Goal: Transaction & Acquisition: Book appointment/travel/reservation

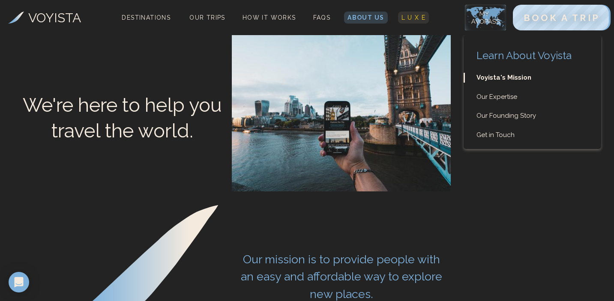
click at [418, 16] on span "L U X E" at bounding box center [413, 17] width 24 height 7
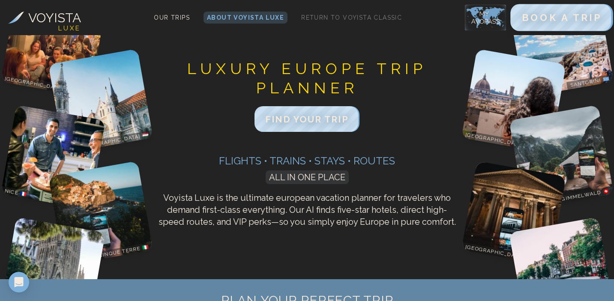
click at [562, 21] on span "BOOK A TRIP" at bounding box center [561, 17] width 80 height 11
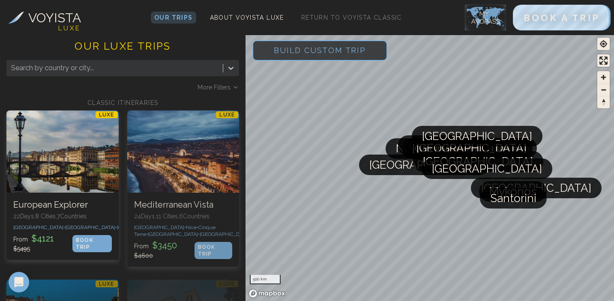
click at [301, 56] on span "Build Custom Trip" at bounding box center [319, 50] width 119 height 36
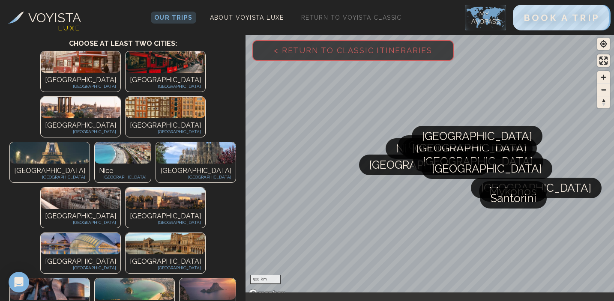
scroll to position [85, 0]
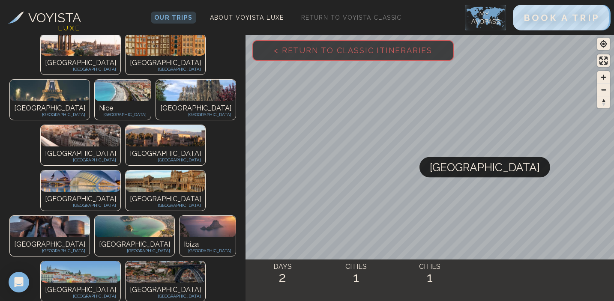
scroll to position [192, 0]
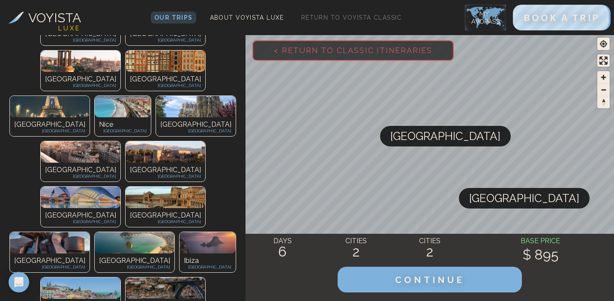
scroll to position [178, 0]
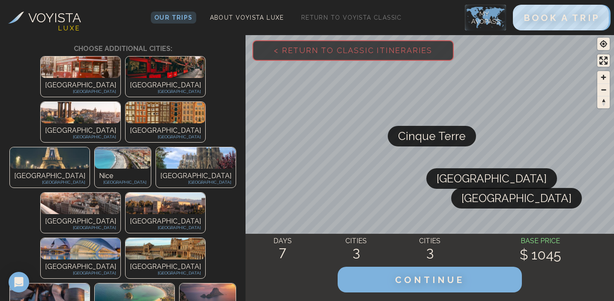
scroll to position [143, 0]
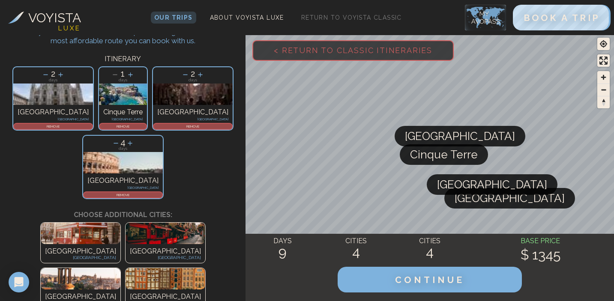
scroll to position [44, 0]
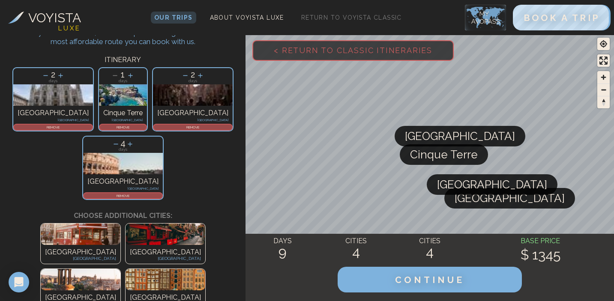
click at [118, 144] on icon at bounding box center [115, 144] width 5 height 0
click at [157, 128] on p "REMOVE" at bounding box center [193, 127] width 78 height 5
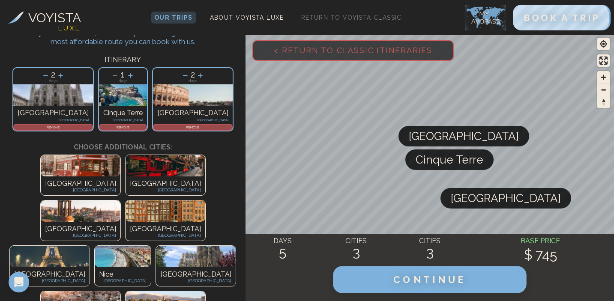
click at [428, 280] on span "CONTINUE" at bounding box center [429, 279] width 73 height 11
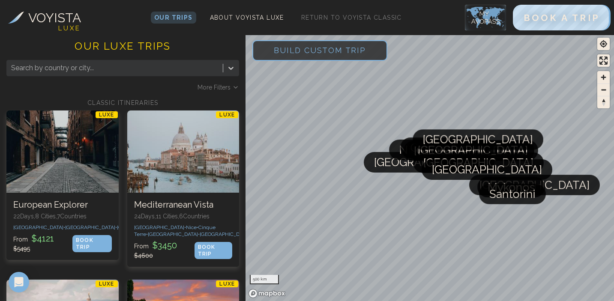
click at [268, 51] on span "Build Custom Trip" at bounding box center [319, 50] width 119 height 36
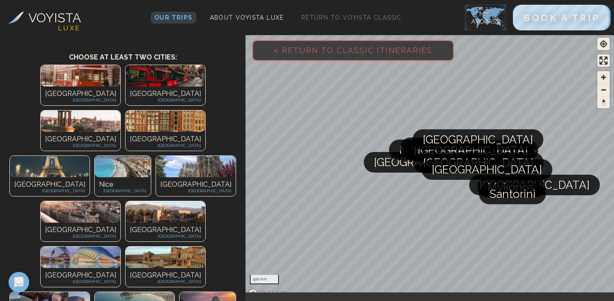
scroll to position [71, 0]
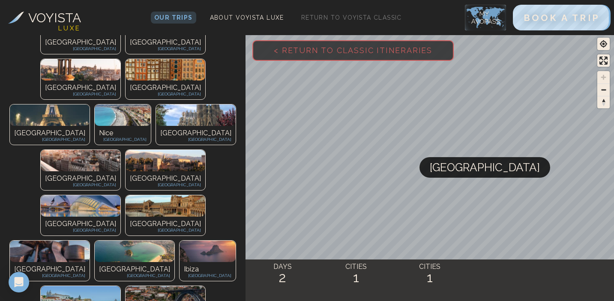
scroll to position [185, 0]
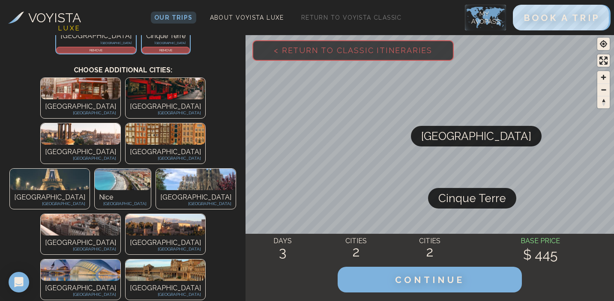
scroll to position [119, 0]
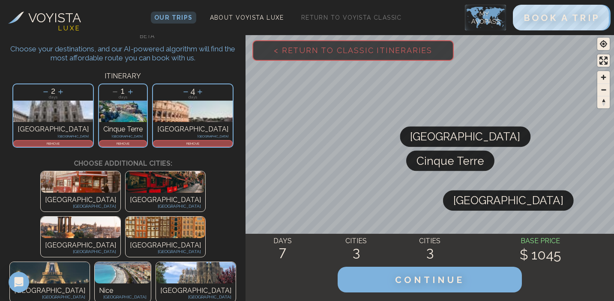
scroll to position [3, 0]
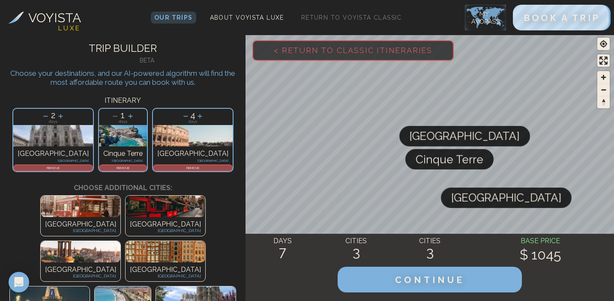
click at [65, 117] on icon at bounding box center [60, 116] width 9 height 9
click at [50, 117] on icon at bounding box center [45, 116] width 9 height 9
click at [181, 117] on icon at bounding box center [185, 116] width 9 height 9
click at [196, 117] on icon at bounding box center [200, 116] width 9 height 9
click at [181, 118] on icon at bounding box center [185, 116] width 9 height 9
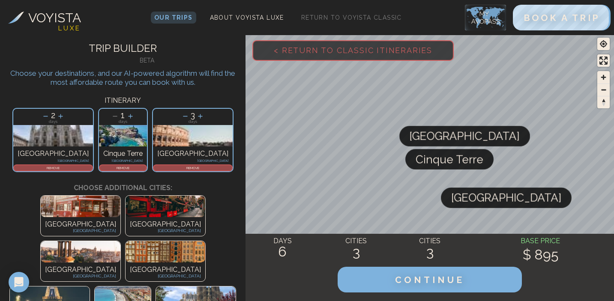
click at [181, 118] on icon at bounding box center [185, 116] width 9 height 9
click at [196, 116] on icon at bounding box center [200, 116] width 9 height 9
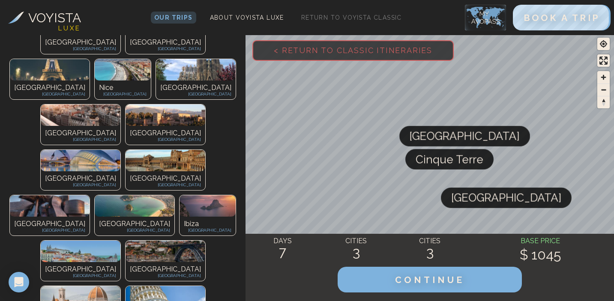
scroll to position [234, 0]
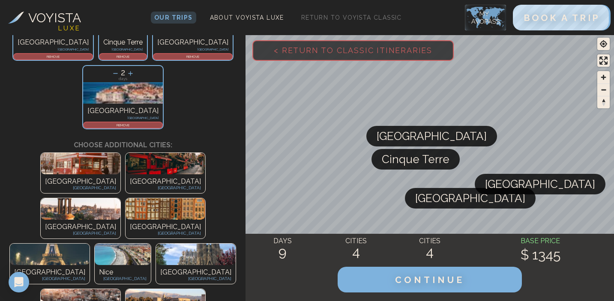
scroll to position [0, 0]
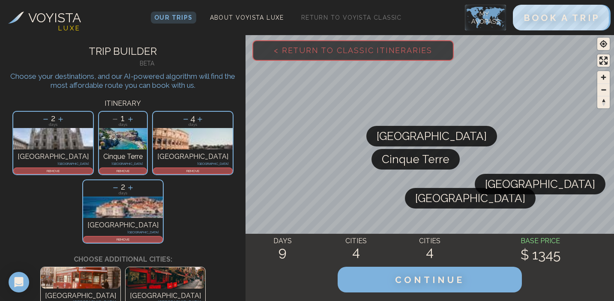
click at [322, 54] on span "< Return to Classic Itineraries" at bounding box center [353, 50] width 186 height 36
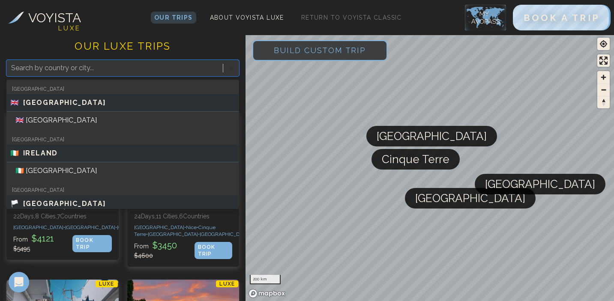
click at [230, 69] on icon at bounding box center [231, 68] width 9 height 9
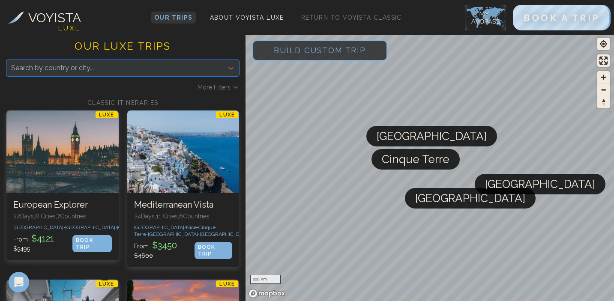
click at [178, 19] on span "Our Trips" at bounding box center [173, 17] width 39 height 7
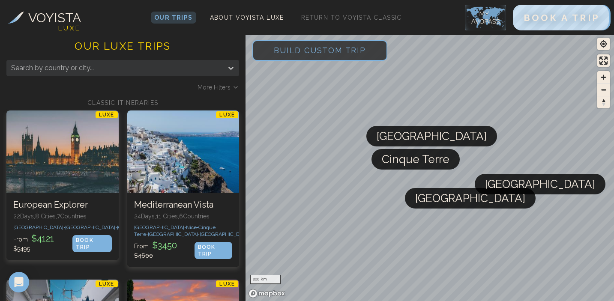
click at [279, 45] on span "Build Custom Trip" at bounding box center [319, 50] width 119 height 36
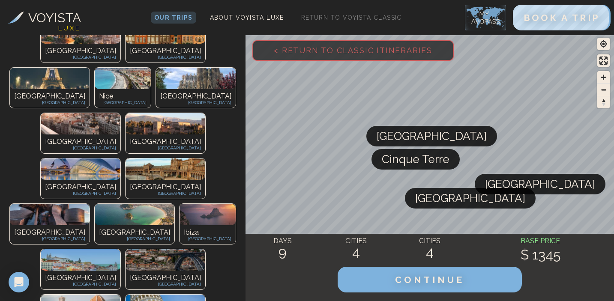
scroll to position [296, 0]
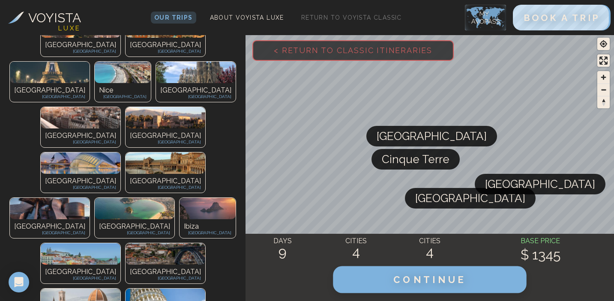
click at [345, 277] on button "CONTINUE" at bounding box center [429, 279] width 193 height 27
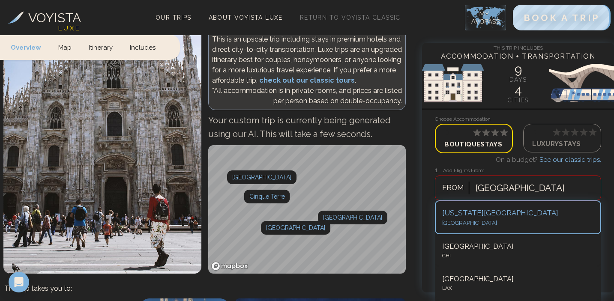
click at [506, 191] on div at bounding box center [519, 187] width 89 height 15
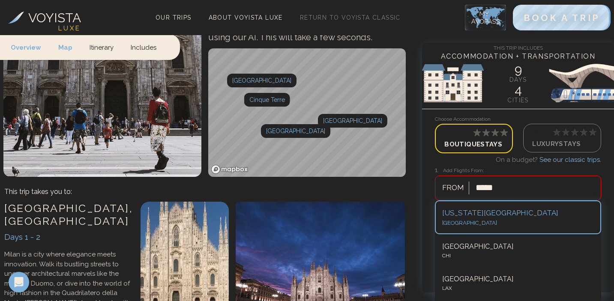
type input "******"
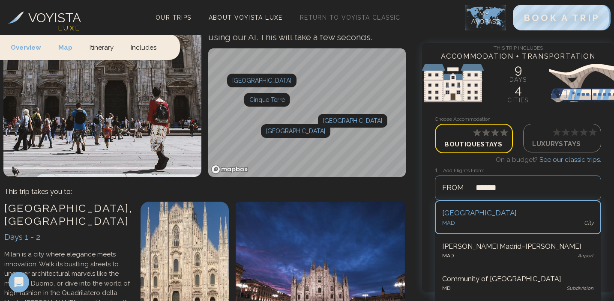
click at [490, 221] on div "MAD city" at bounding box center [518, 223] width 152 height 9
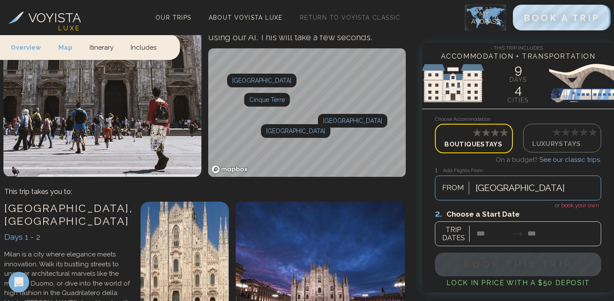
click at [484, 238] on div at bounding box center [518, 227] width 166 height 38
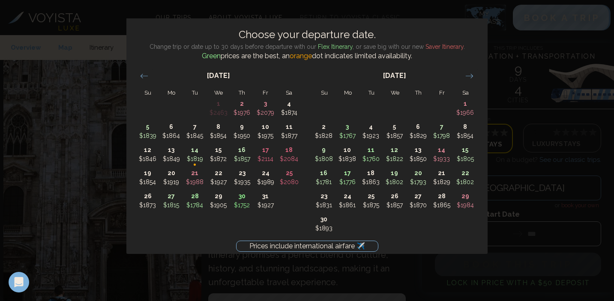
click at [504, 68] on div "Prices include international airfare ✈️ Choose your departure date. Change trip…" at bounding box center [307, 150] width 614 height 301
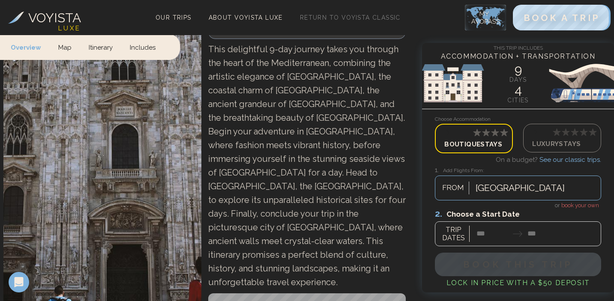
scroll to position [0, 0]
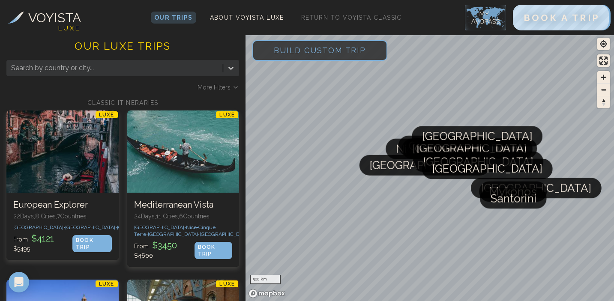
click at [297, 53] on span "Build Custom Trip" at bounding box center [319, 50] width 119 height 36
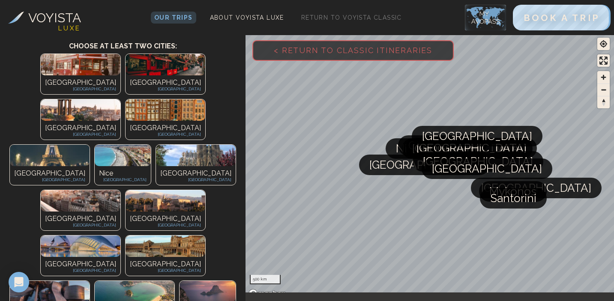
scroll to position [66, 0]
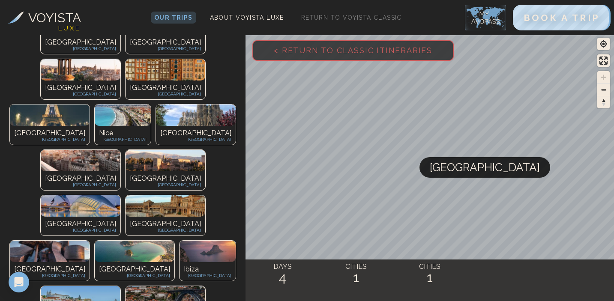
scroll to position [185, 0]
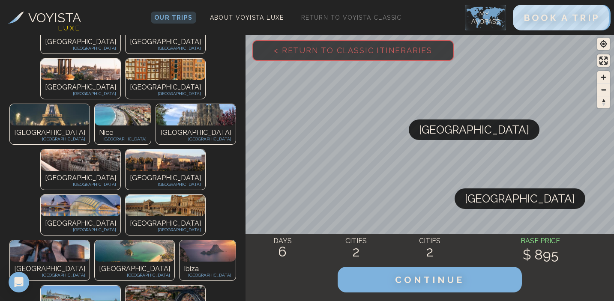
scroll to position [0, 0]
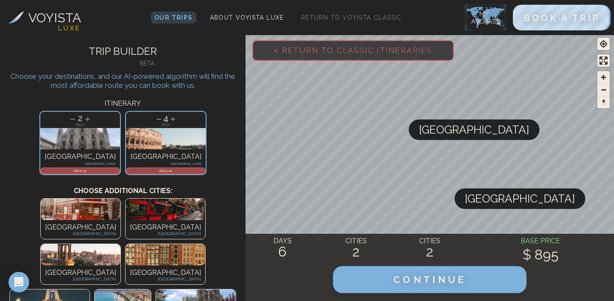
click at [358, 273] on button "CONTINUE" at bounding box center [429, 279] width 193 height 27
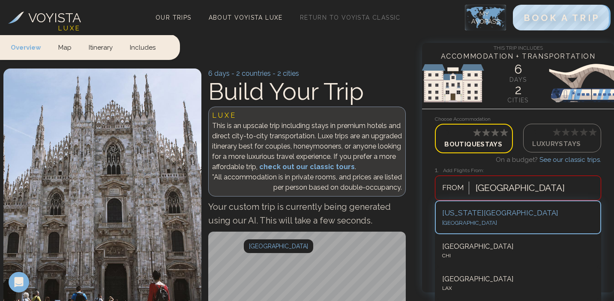
click at [489, 181] on div at bounding box center [519, 187] width 89 height 15
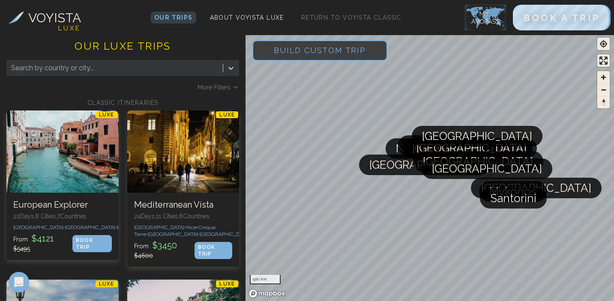
click at [292, 57] on span "Build Custom Trip" at bounding box center [319, 50] width 119 height 36
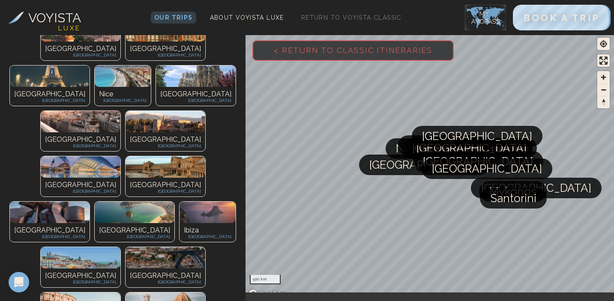
scroll to position [134, 0]
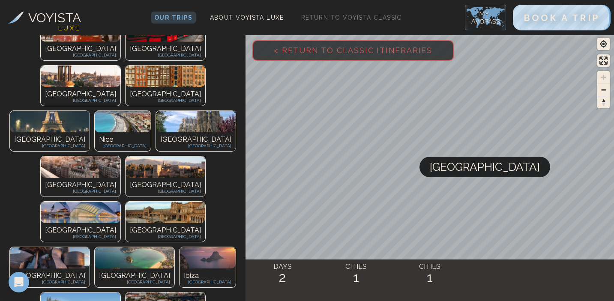
scroll to position [168, 0]
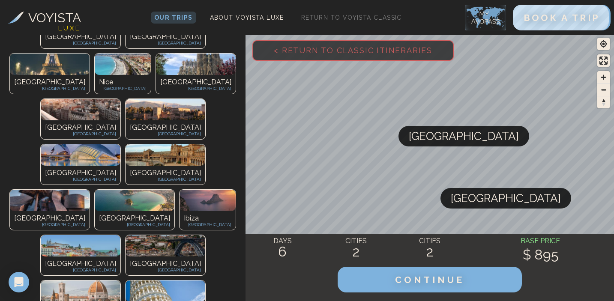
scroll to position [241, 0]
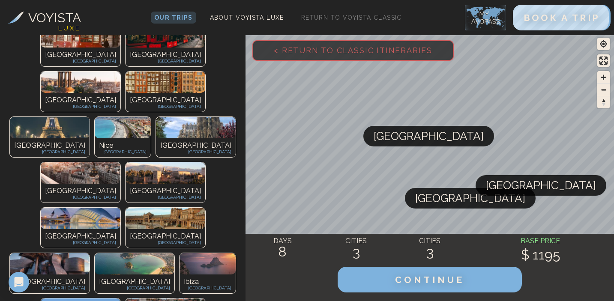
scroll to position [0, 0]
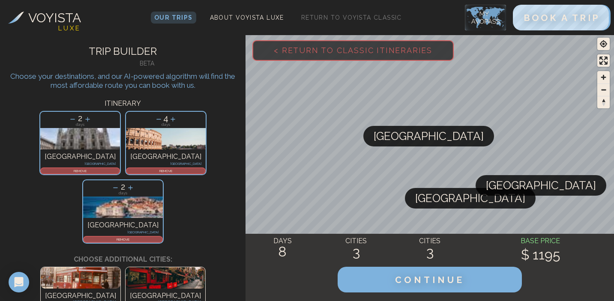
click at [162, 237] on p "REMOVE" at bounding box center [123, 239] width 78 height 5
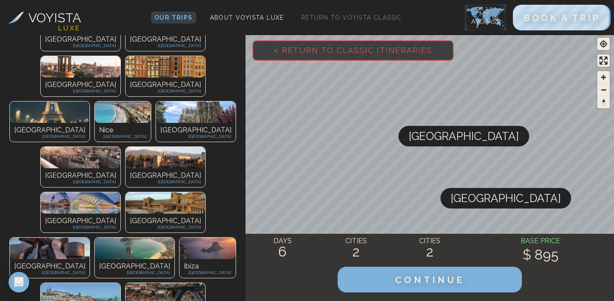
scroll to position [182, 0]
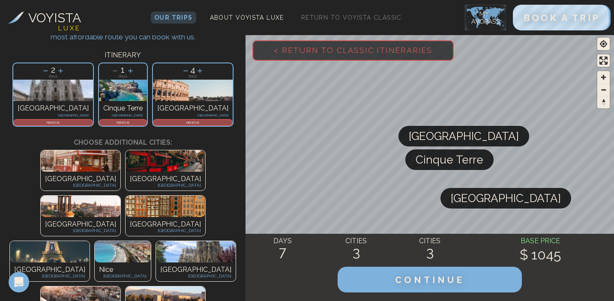
scroll to position [48, 0]
click at [131, 69] on icon at bounding box center [130, 71] width 9 height 9
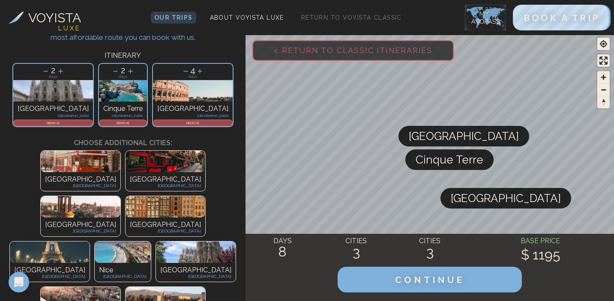
click at [116, 72] on icon at bounding box center [115, 71] width 9 height 9
click at [131, 123] on p "REMOVE" at bounding box center [123, 122] width 46 height 5
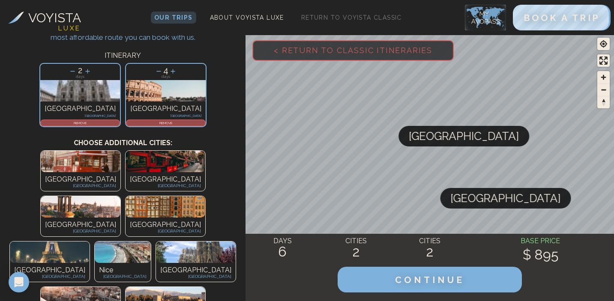
click at [151, 263] on div "Nice France" at bounding box center [123, 272] width 56 height 19
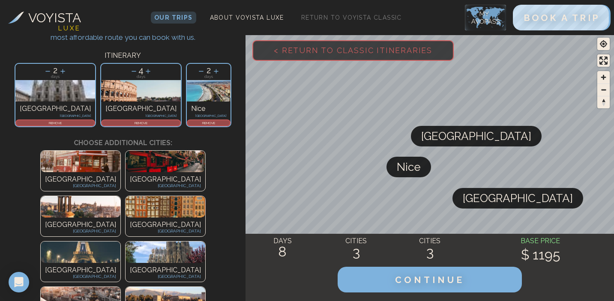
click at [187, 125] on div "REMOVE" at bounding box center [209, 122] width 44 height 7
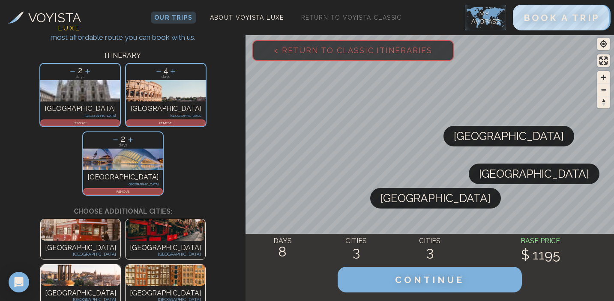
click at [157, 189] on p "REMOVE" at bounding box center [123, 191] width 78 height 5
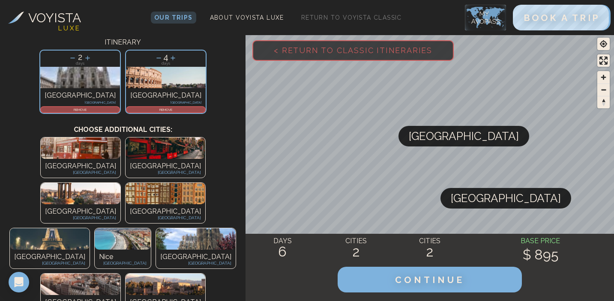
scroll to position [60, 0]
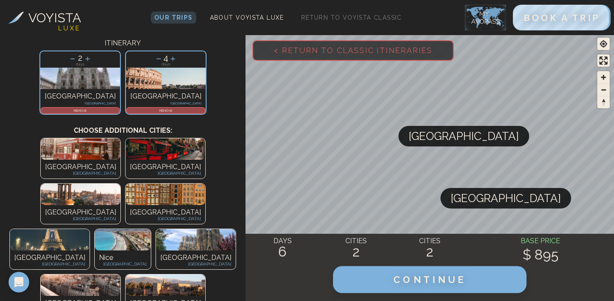
click at [406, 274] on span "CONTINUE" at bounding box center [429, 279] width 73 height 11
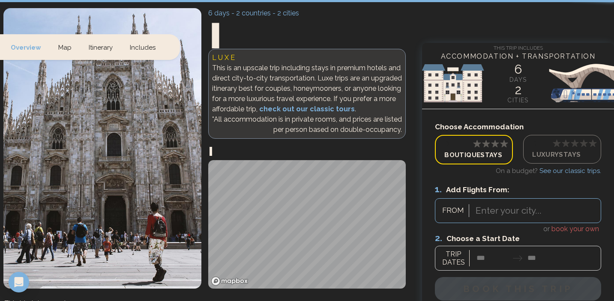
scroll to position [20, 0]
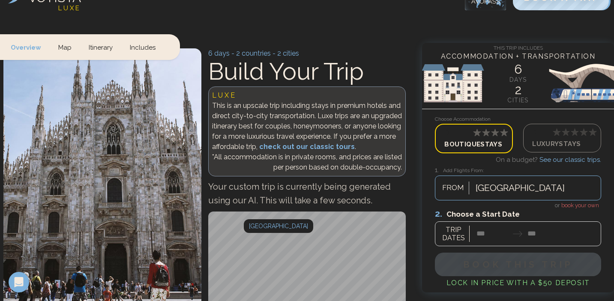
click at [484, 232] on div at bounding box center [518, 227] width 166 height 38
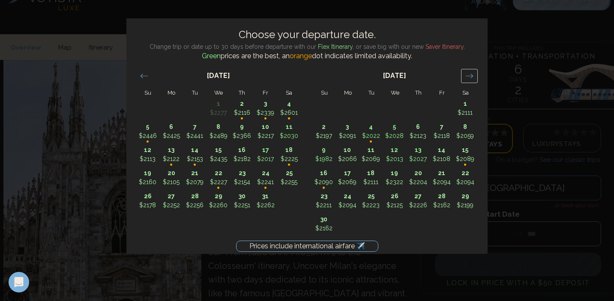
click at [471, 76] on icon "Move forward to switch to the next month." at bounding box center [468, 76] width 7 height 4
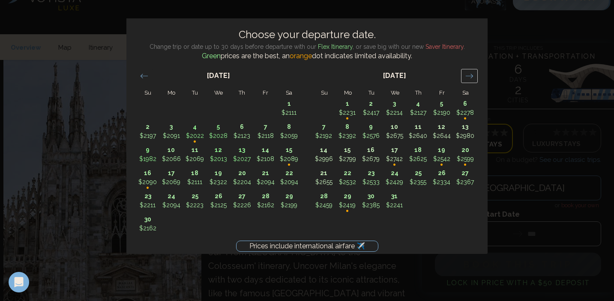
click at [471, 76] on icon "Move forward to switch to the next month." at bounding box center [468, 76] width 7 height 4
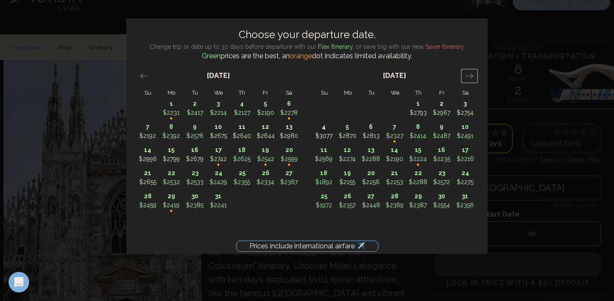
click at [471, 76] on icon "Move forward to switch to the next month." at bounding box center [468, 76] width 7 height 4
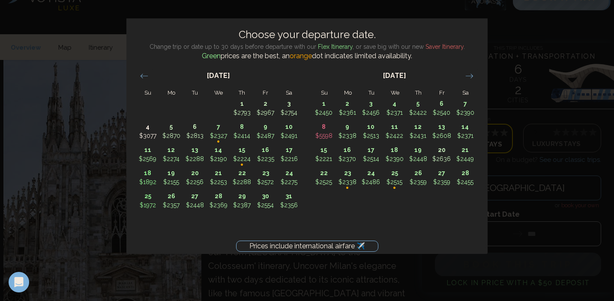
click at [527, 54] on div "Prices include international airfare ✈️ Choose your departure date. Change trip…" at bounding box center [307, 150] width 614 height 301
